Goal: Browse casually: Explore the website without a specific task or goal

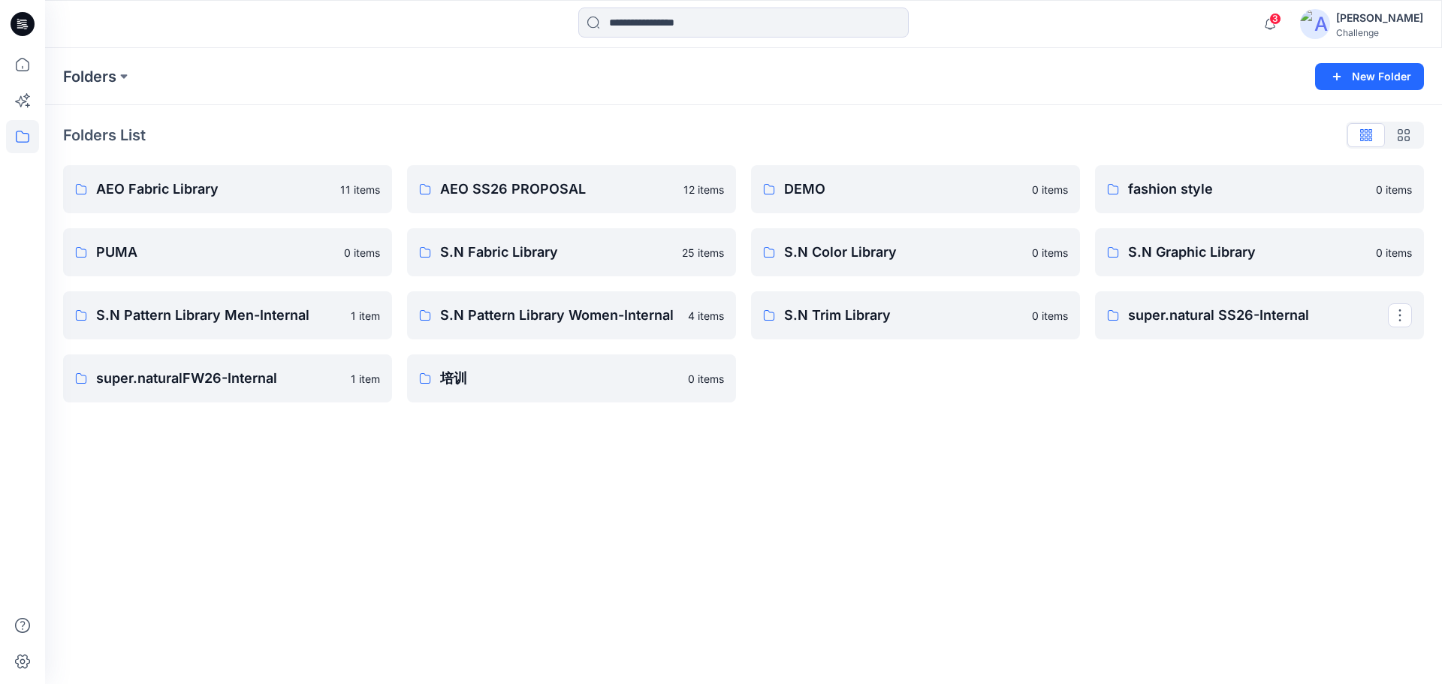
click at [16, 22] on icon at bounding box center [23, 24] width 24 height 24
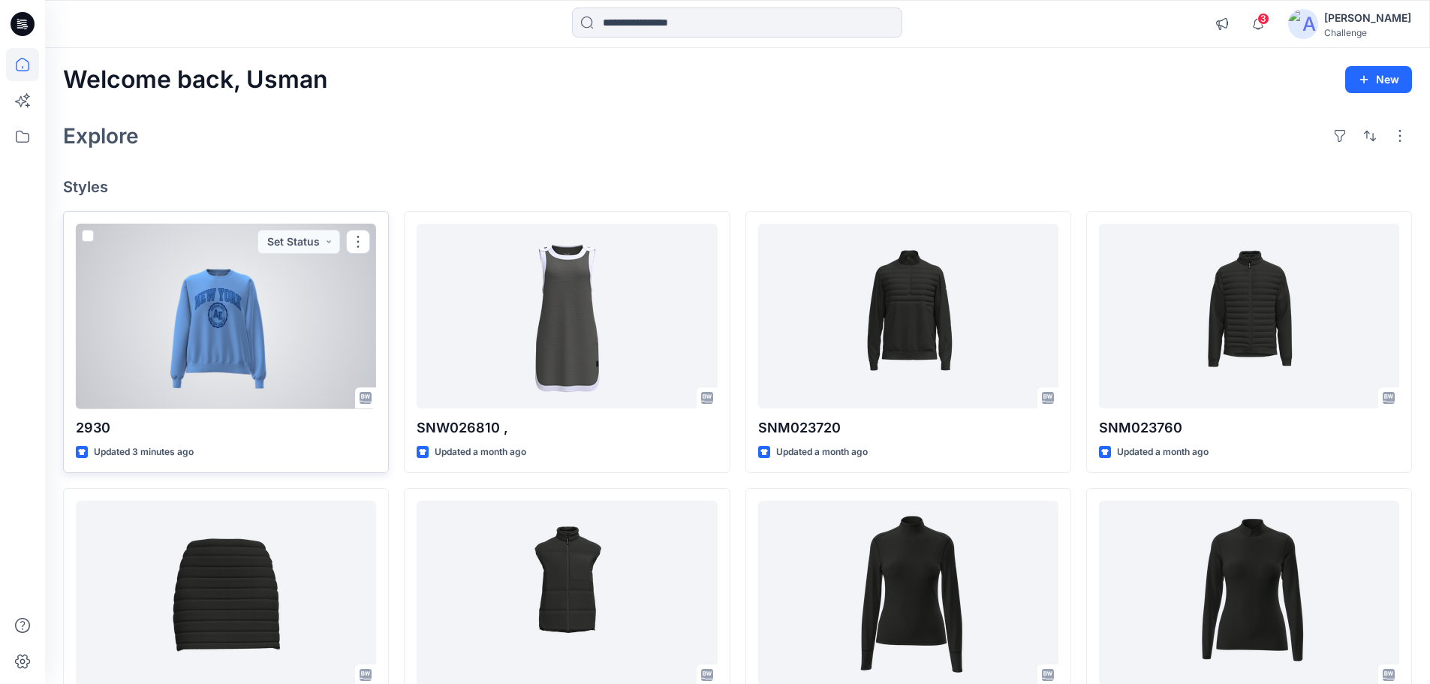
click at [185, 346] on div at bounding box center [226, 316] width 300 height 185
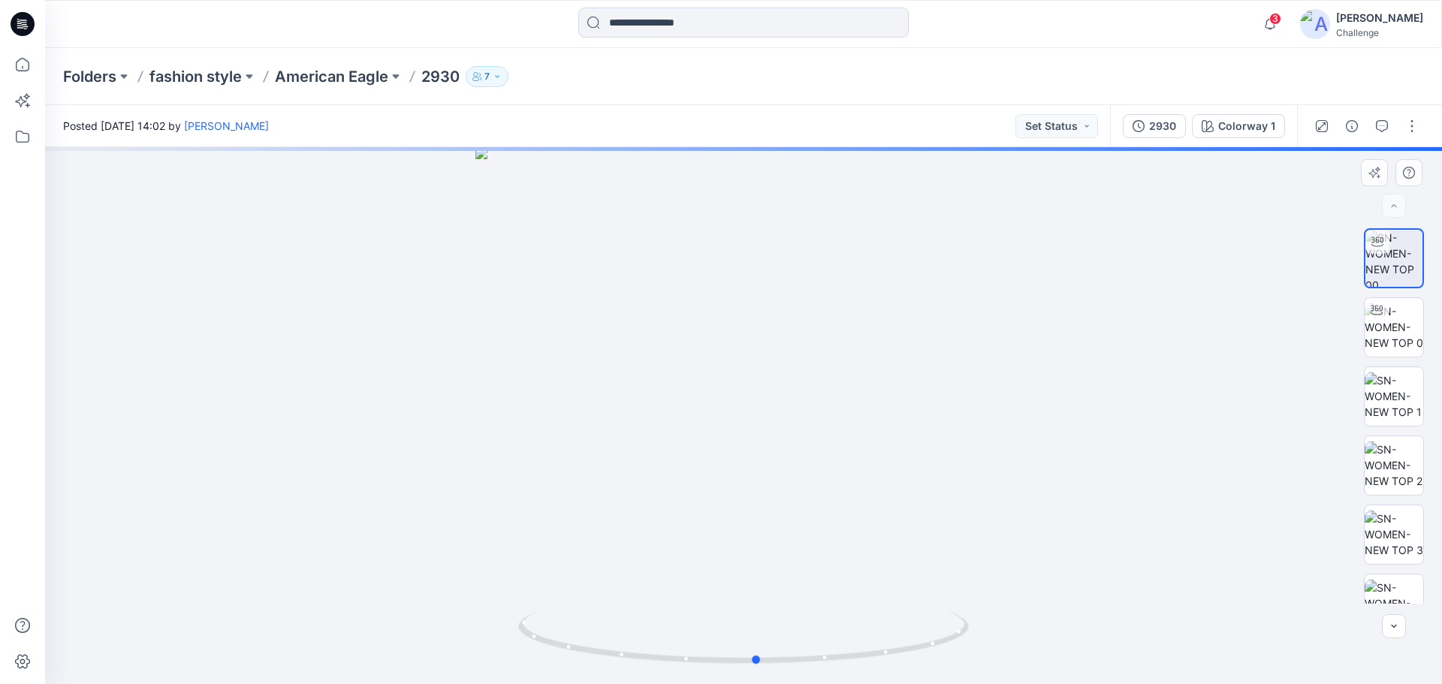
drag, startPoint x: 739, startPoint y: 663, endPoint x: 309, endPoint y: 480, distance: 467.6
click at [309, 480] on div at bounding box center [743, 415] width 1397 height 537
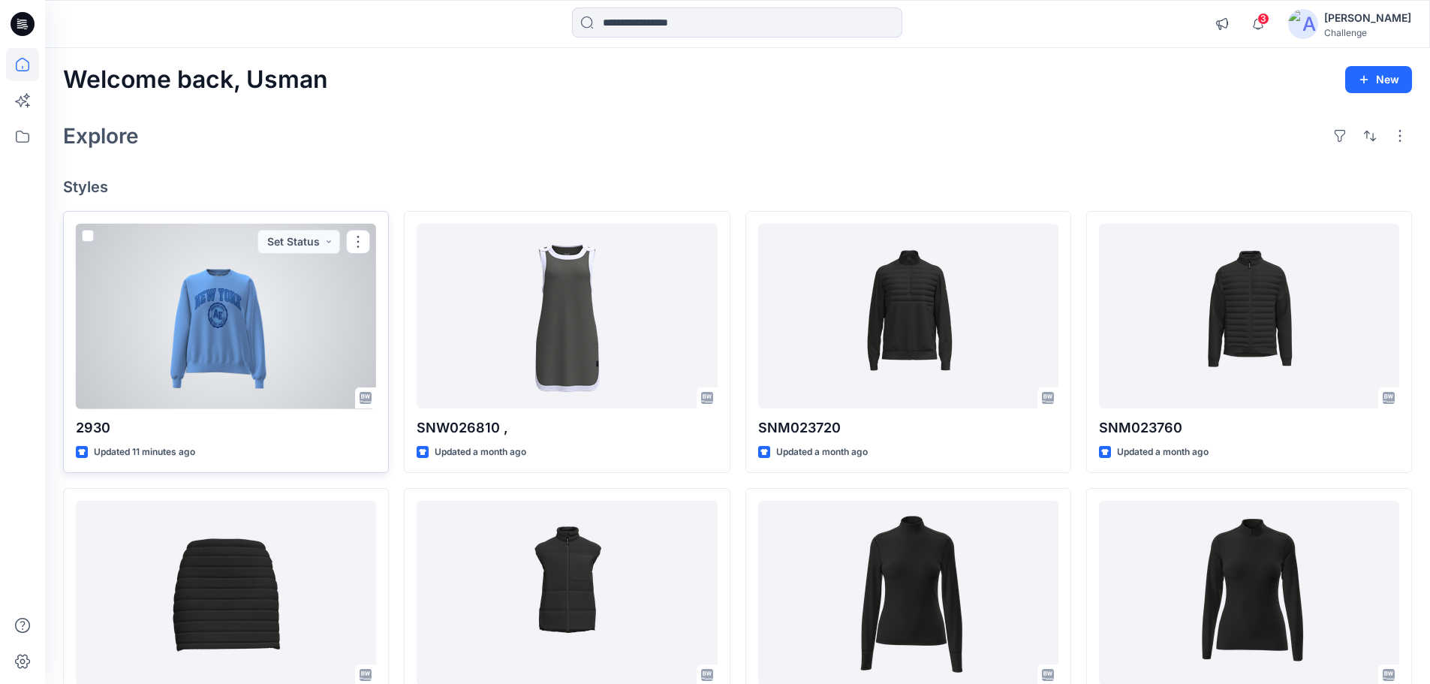
click at [276, 312] on div at bounding box center [226, 316] width 300 height 185
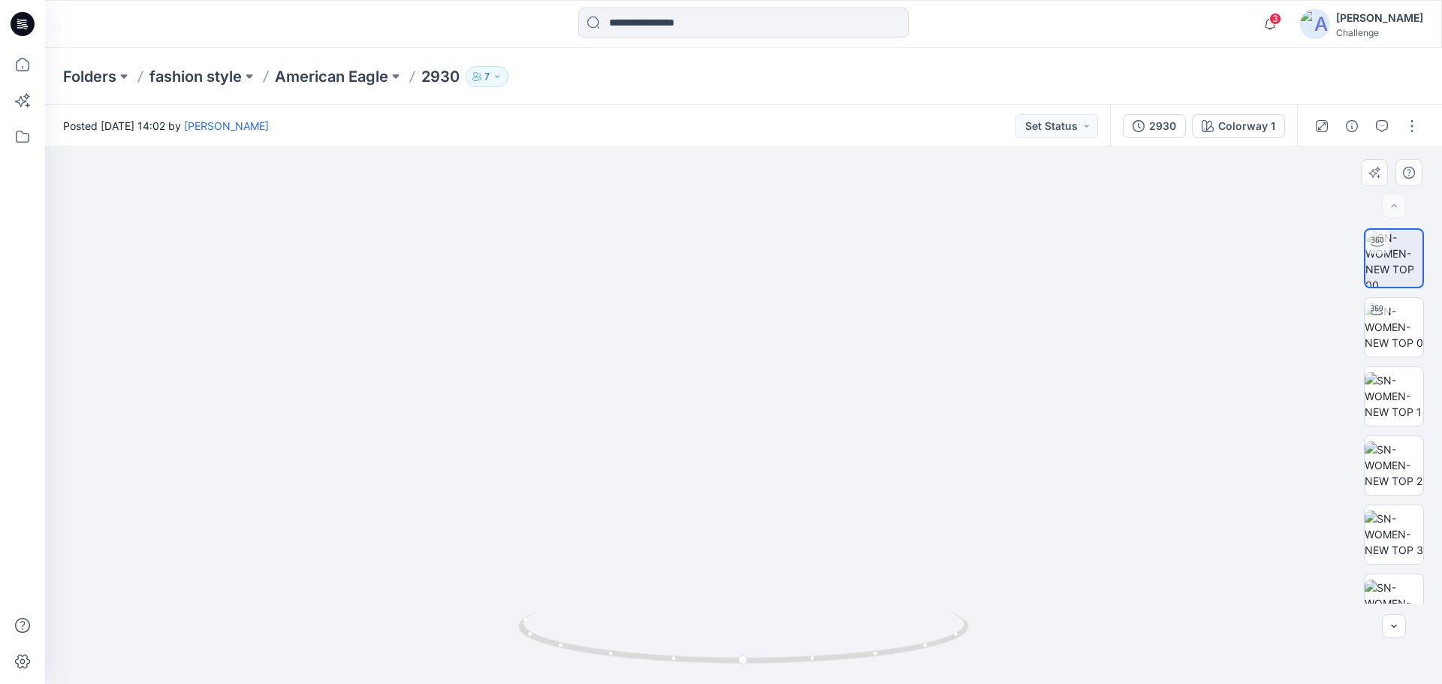
drag, startPoint x: 720, startPoint y: 288, endPoint x: 808, endPoint y: 469, distance: 200.5
click at [833, 493] on img at bounding box center [766, 290] width 1445 height 787
drag, startPoint x: 746, startPoint y: 664, endPoint x: 568, endPoint y: 619, distance: 183.7
click at [568, 619] on icon at bounding box center [745, 639] width 454 height 56
drag, startPoint x: 817, startPoint y: 404, endPoint x: 667, endPoint y: 432, distance: 152.1
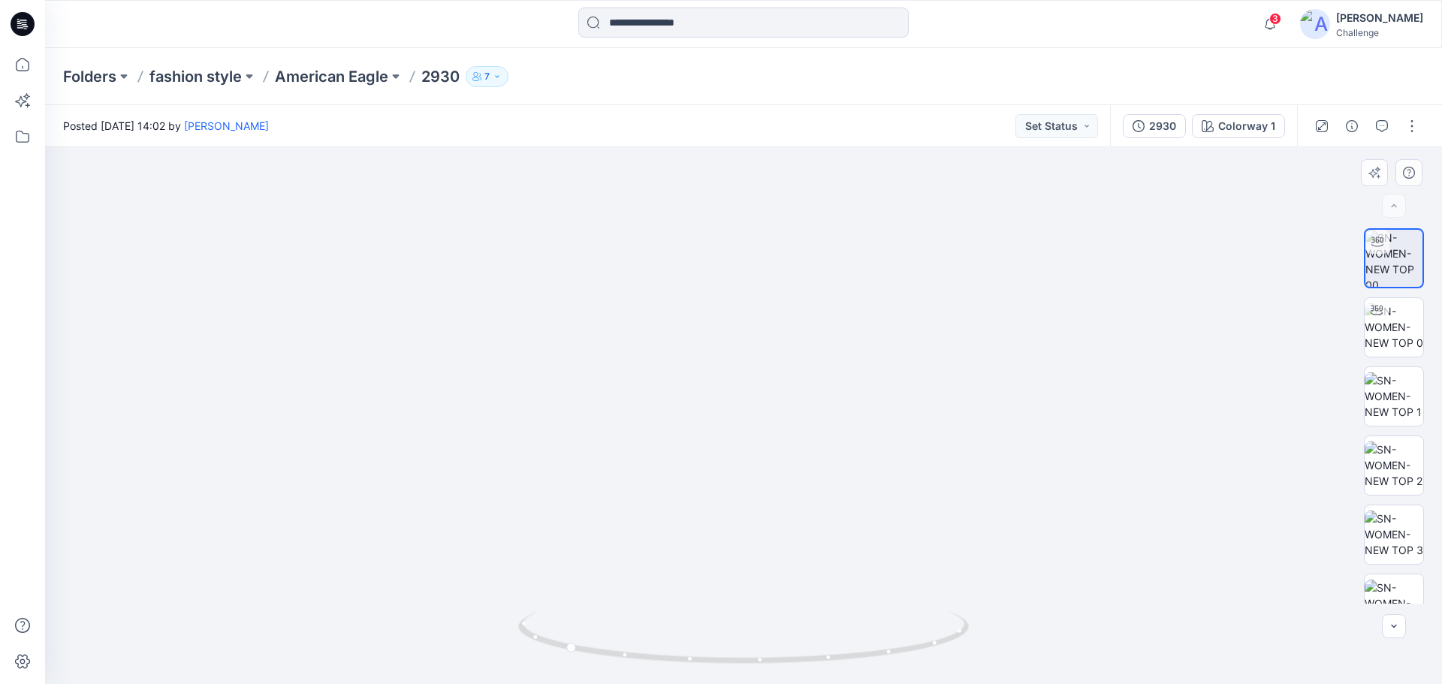
click at [664, 402] on img at bounding box center [709, 288] width 1464 height 791
drag, startPoint x: 731, startPoint y: 666, endPoint x: 477, endPoint y: 601, distance: 262.6
click at [477, 601] on div at bounding box center [743, 415] width 1397 height 537
drag, startPoint x: 680, startPoint y: 666, endPoint x: 405, endPoint y: 631, distance: 276.3
click at [405, 631] on div at bounding box center [743, 415] width 1397 height 537
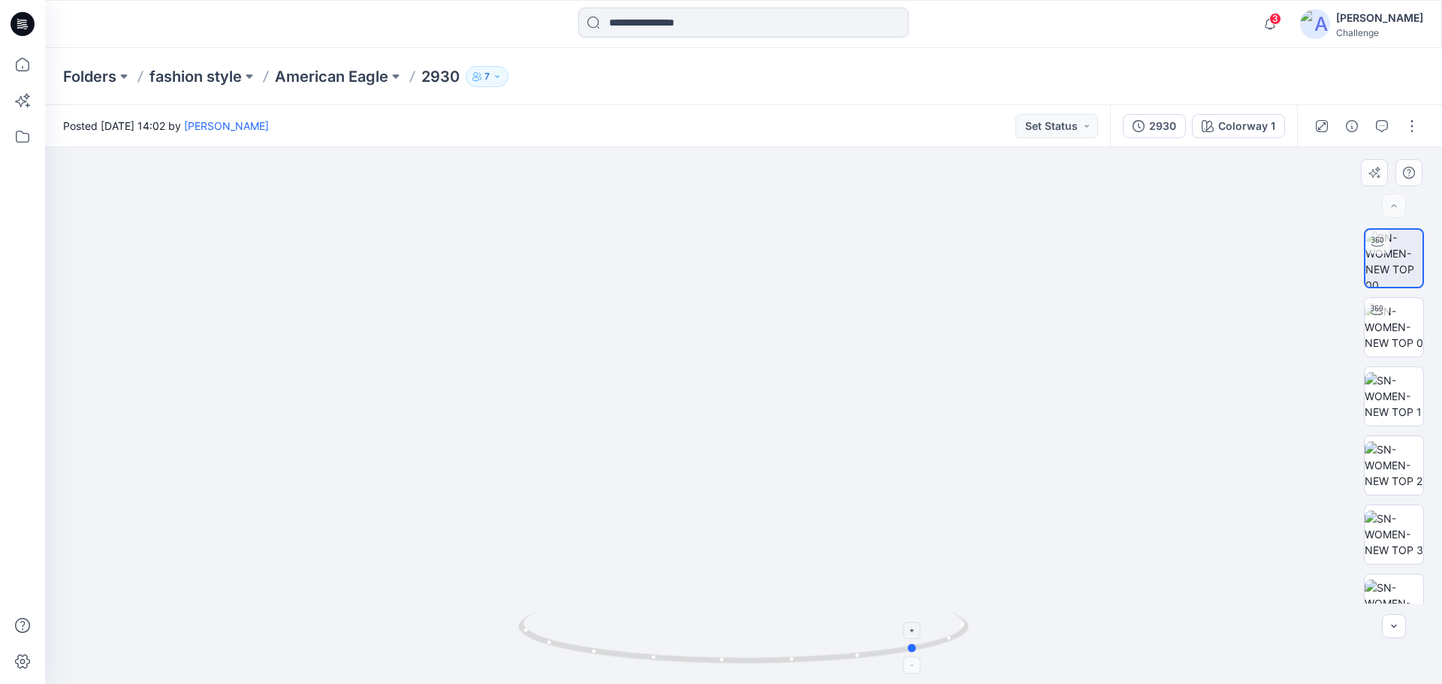
drag, startPoint x: 610, startPoint y: 658, endPoint x: 598, endPoint y: 655, distance: 12.2
click at [598, 655] on icon at bounding box center [745, 639] width 454 height 56
drag, startPoint x: 648, startPoint y: 661, endPoint x: 478, endPoint y: 636, distance: 172.3
click at [478, 636] on div at bounding box center [743, 415] width 1397 height 537
drag, startPoint x: 635, startPoint y: 662, endPoint x: 546, endPoint y: 658, distance: 89.4
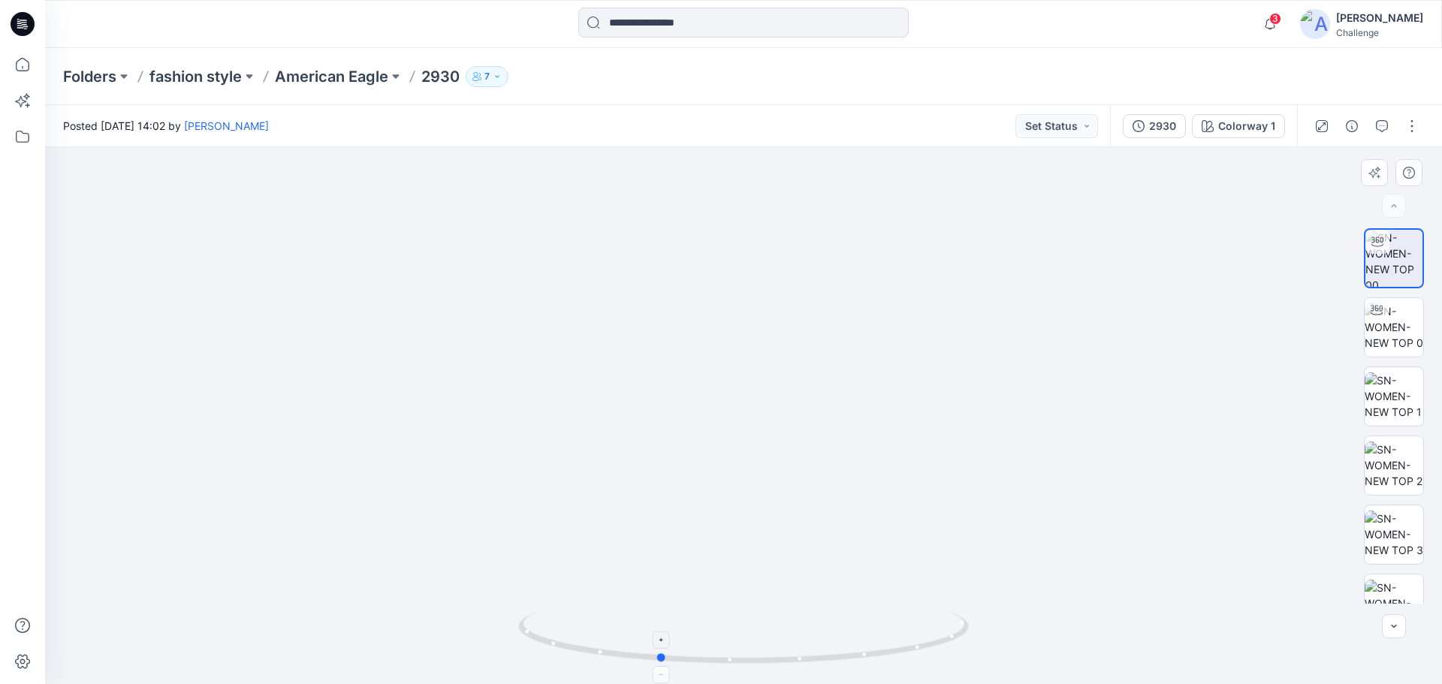
click at [546, 658] on icon at bounding box center [745, 639] width 454 height 56
drag, startPoint x: 725, startPoint y: 667, endPoint x: 642, endPoint y: 654, distance: 84.3
click at [642, 654] on icon at bounding box center [745, 639] width 454 height 56
drag, startPoint x: 20, startPoint y: 17, endPoint x: 41, endPoint y: 22, distance: 21.7
click at [20, 17] on icon at bounding box center [23, 24] width 24 height 24
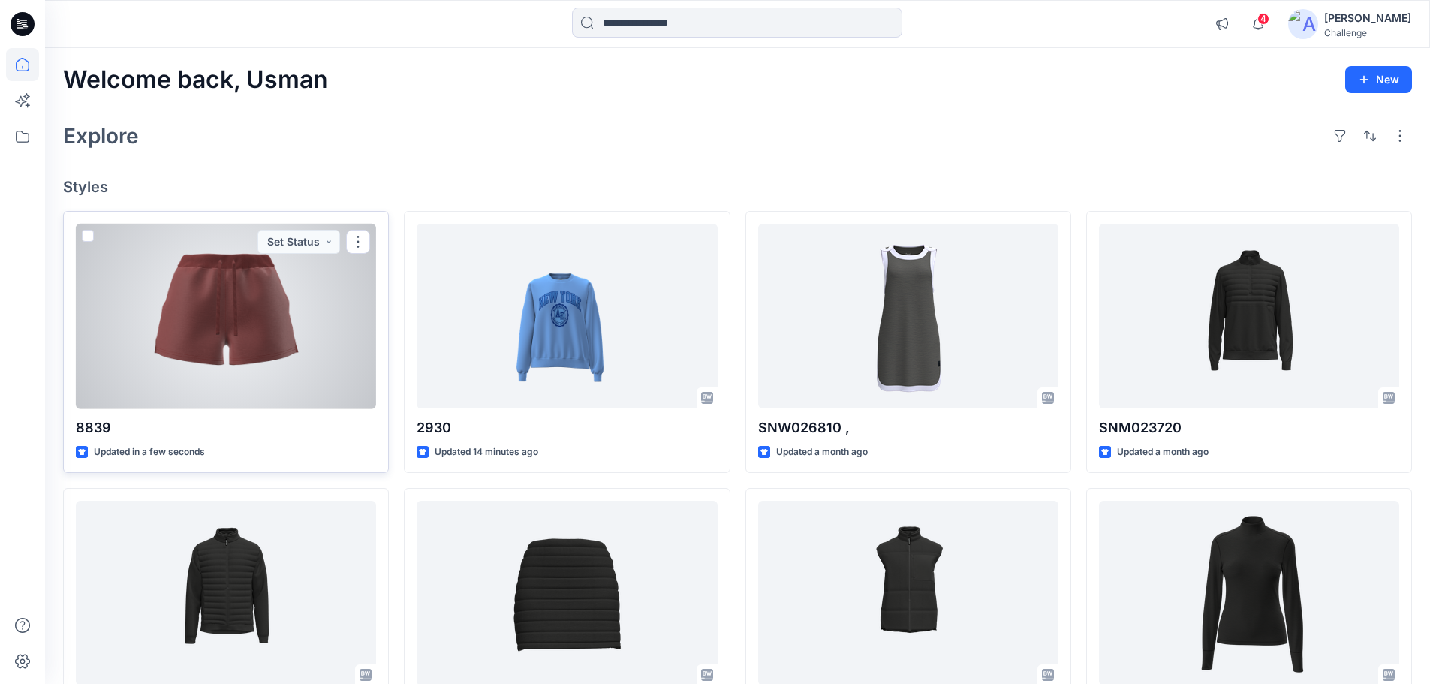
click at [261, 325] on div at bounding box center [226, 316] width 300 height 185
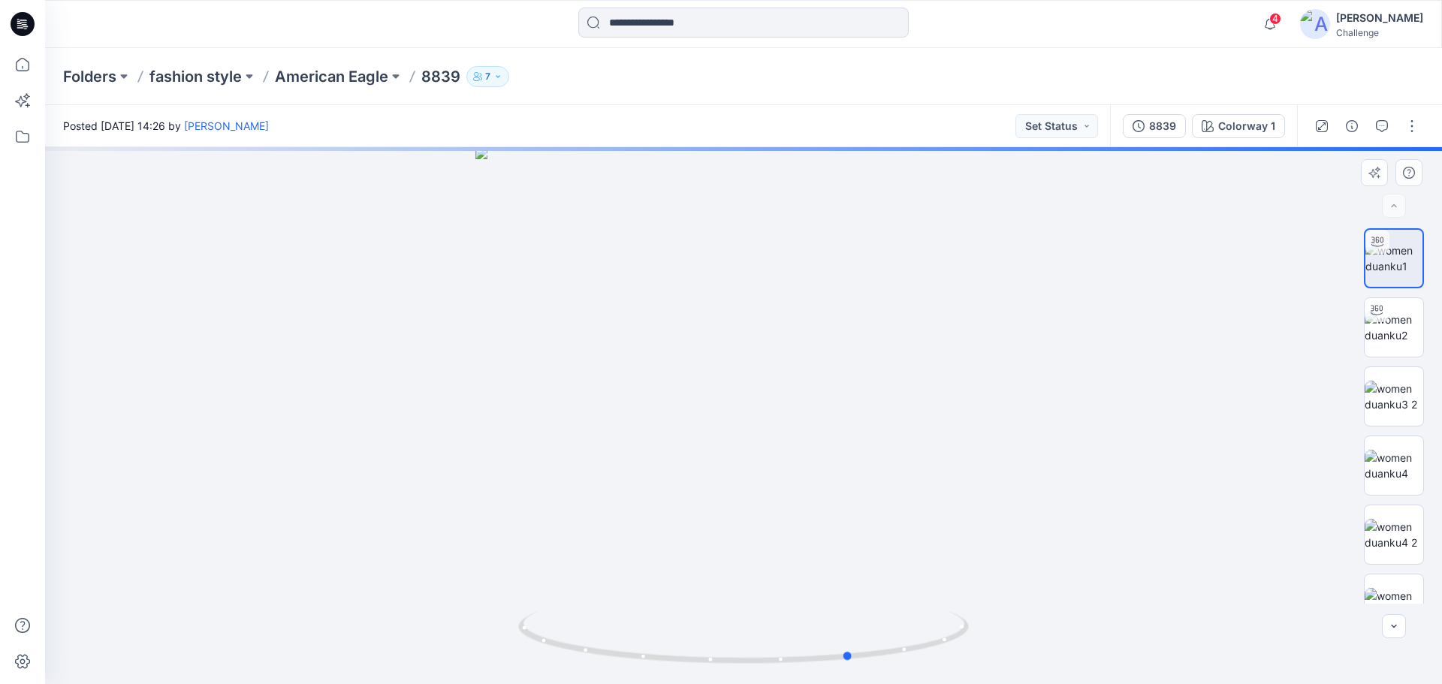
drag, startPoint x: 743, startPoint y: 661, endPoint x: 401, endPoint y: 580, distance: 351.9
click at [401, 580] on div at bounding box center [743, 415] width 1397 height 537
drag, startPoint x: 401, startPoint y: 580, endPoint x: 423, endPoint y: 577, distance: 22.6
click at [402, 580] on div at bounding box center [743, 415] width 1397 height 537
drag, startPoint x: 619, startPoint y: 661, endPoint x: 853, endPoint y: 657, distance: 233.5
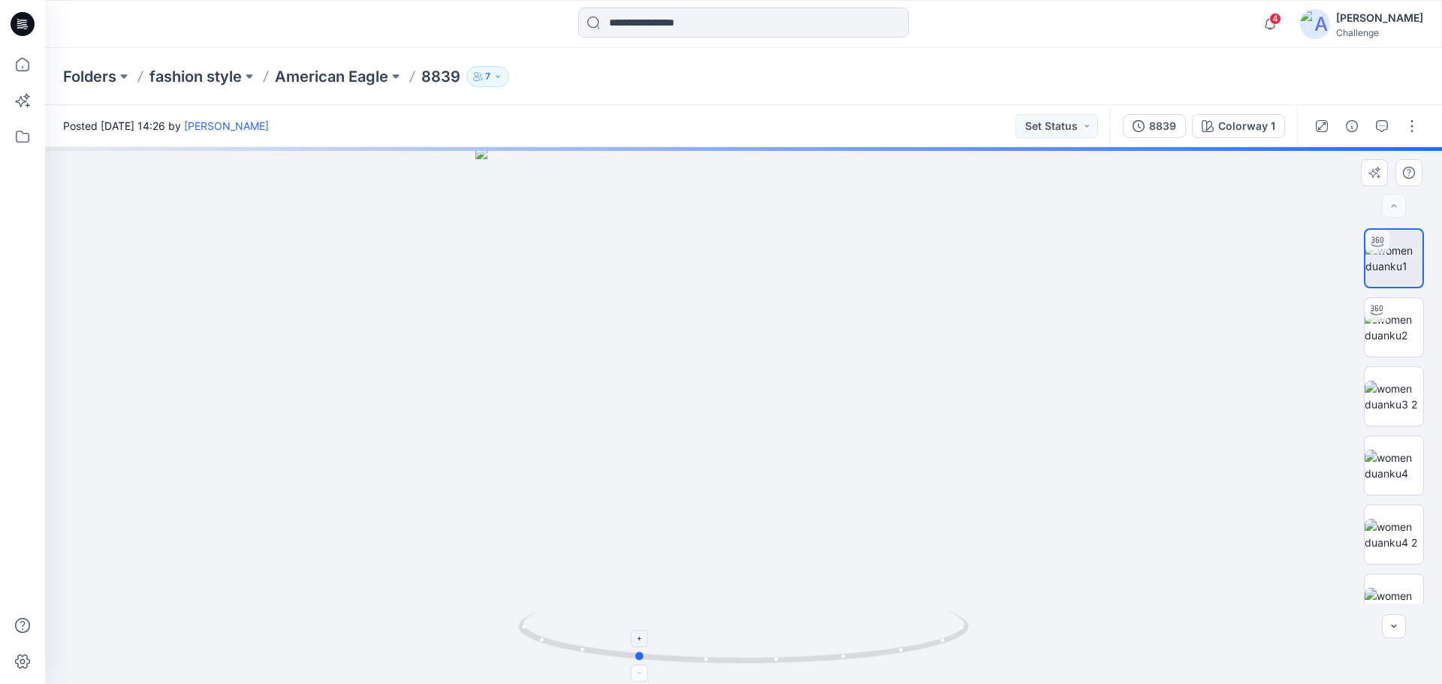
click at [853, 657] on icon at bounding box center [745, 639] width 454 height 56
